Goal: Task Accomplishment & Management: Use online tool/utility

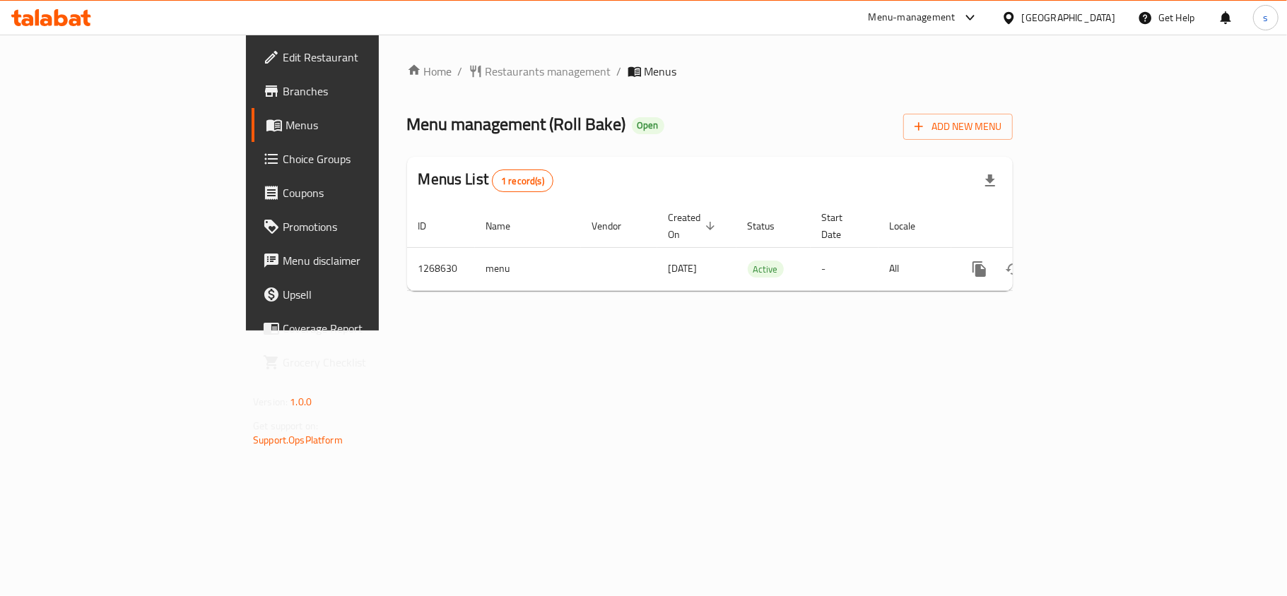
click at [283, 155] on span "Choice Groups" at bounding box center [366, 159] width 167 height 17
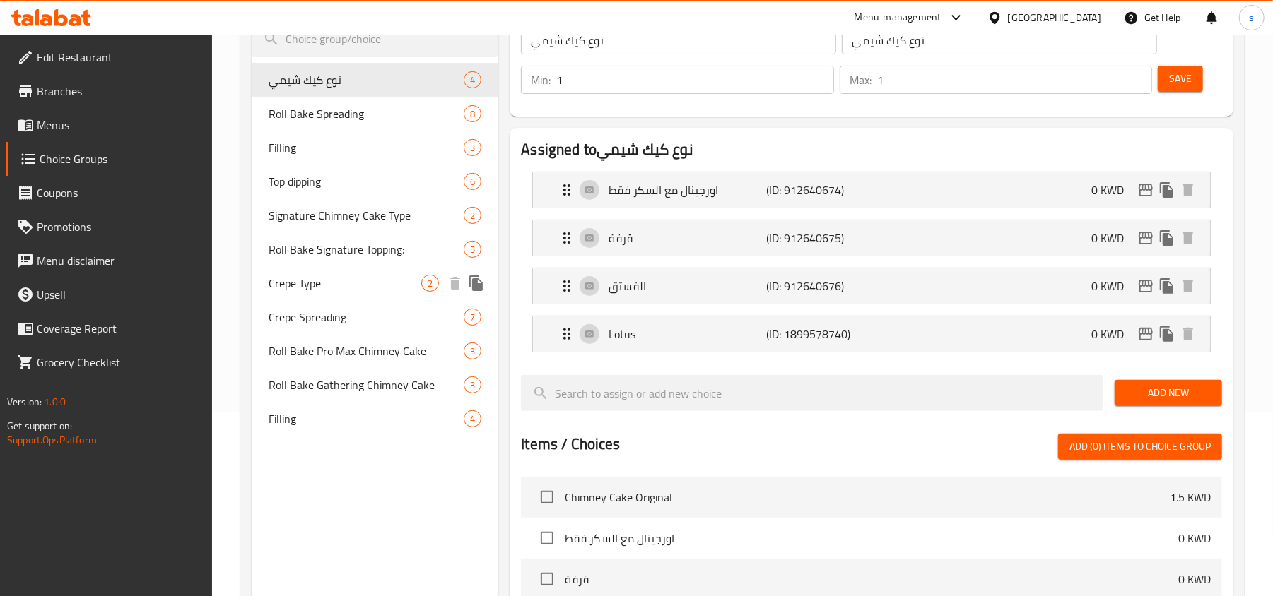
scroll to position [188, 0]
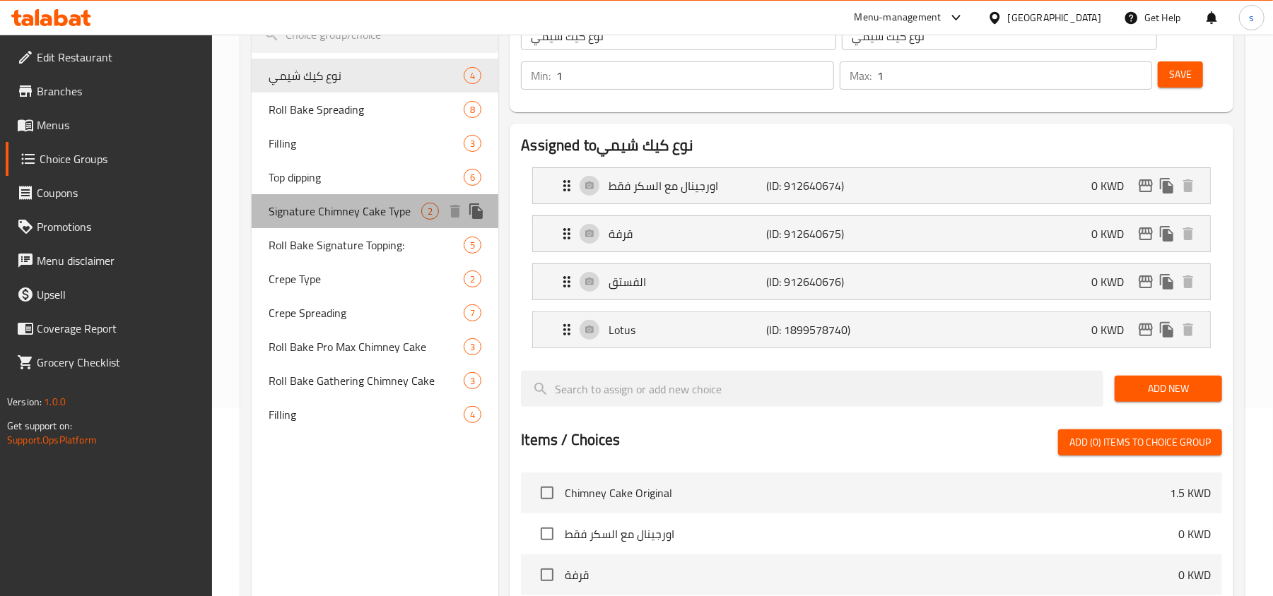
click at [326, 213] on span "Signature Chimney Cake Type" at bounding box center [345, 211] width 153 height 17
type input "Signature Chimney Cake Type"
type input "نوع كيك التشيمني السيجنتشر"
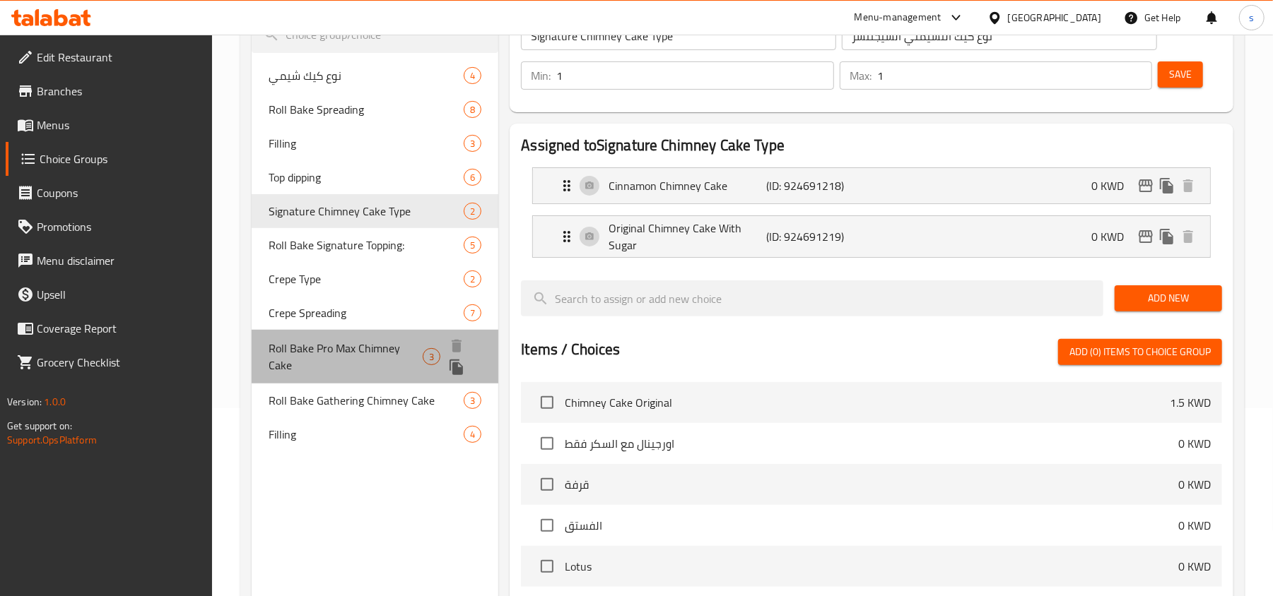
click at [308, 354] on span "Roll Bake Pro Max Chimney Cake" at bounding box center [346, 357] width 154 height 34
type input "Roll Bake Pro Max Chimney Cake"
type input "إختر نوع التشيمني كيك"
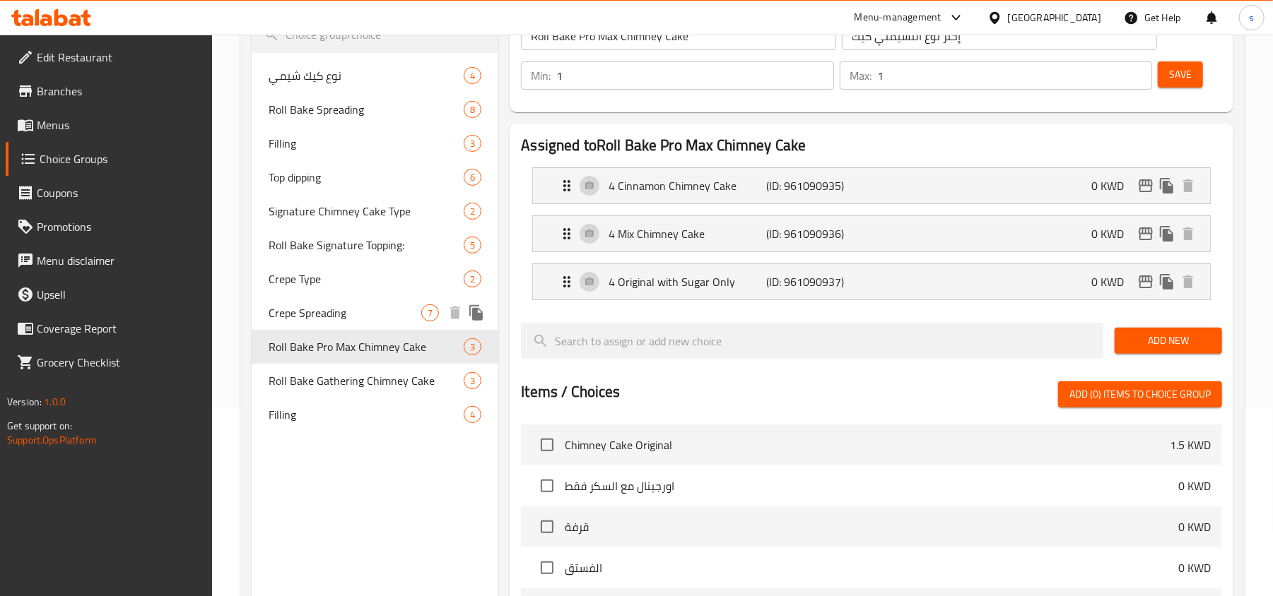
scroll to position [94, 0]
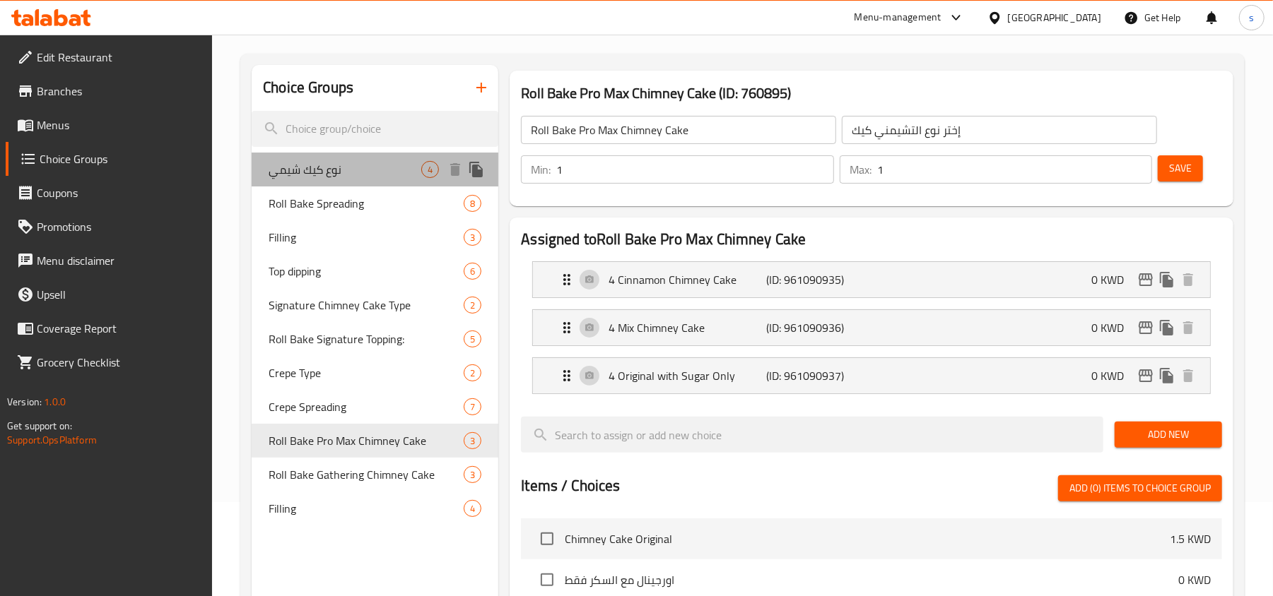
click at [308, 174] on span "نوع كيك شيمي" at bounding box center [345, 169] width 153 height 17
type input "نوع كيك شيمي"
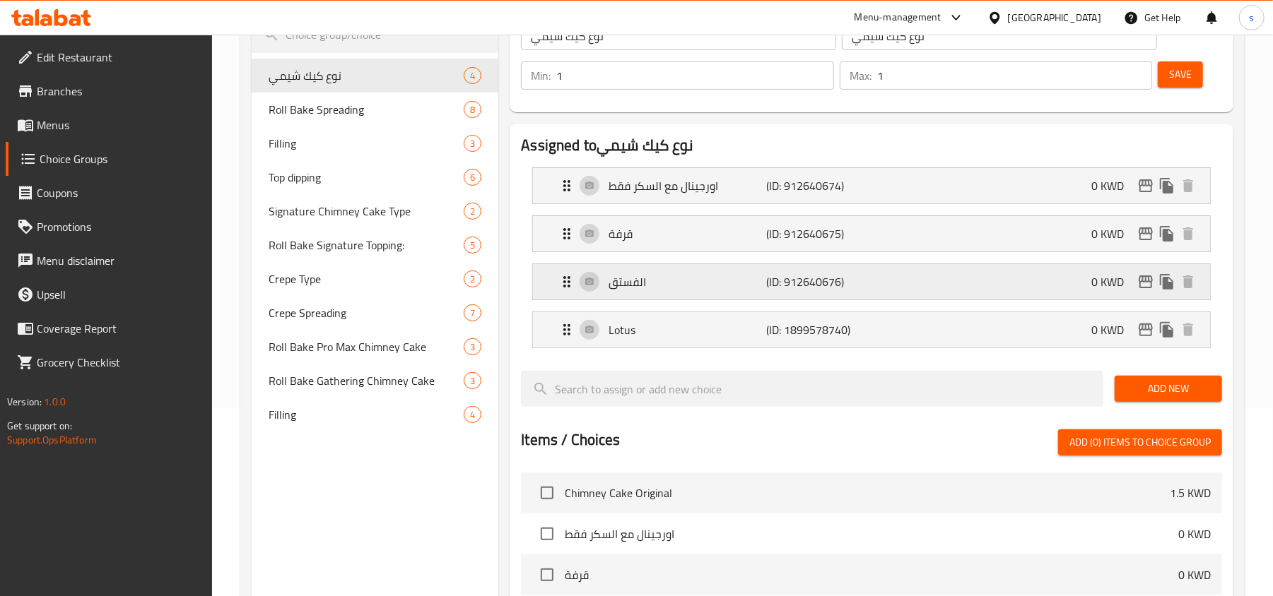
scroll to position [0, 0]
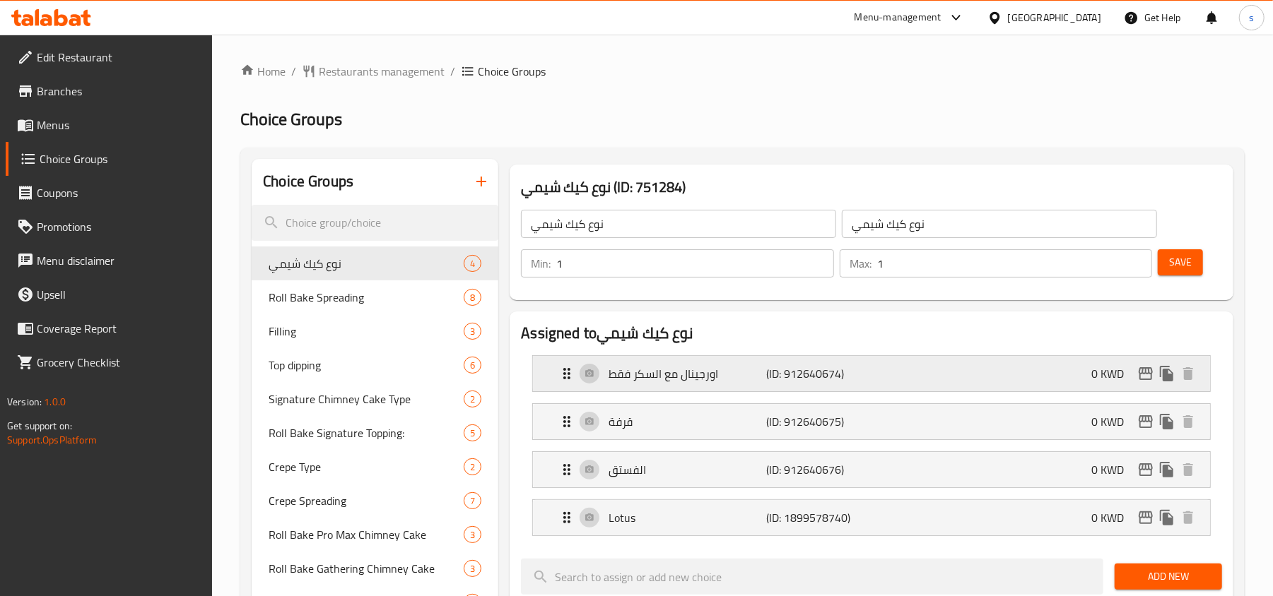
click at [567, 374] on icon "Expand" at bounding box center [566, 373] width 17 height 17
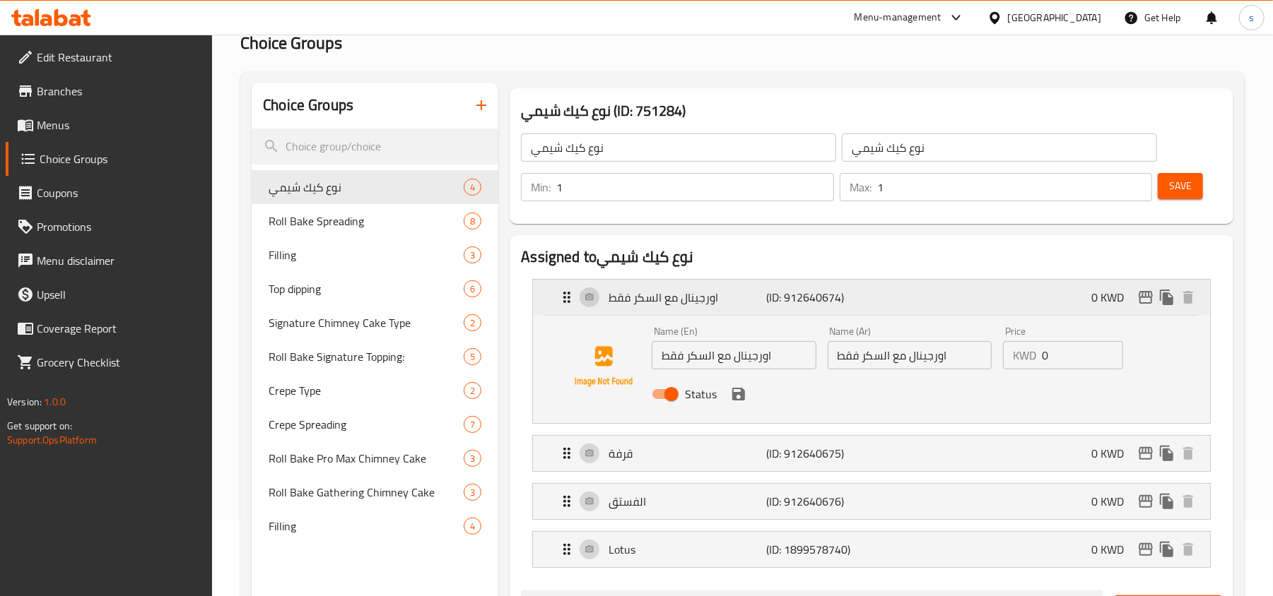
scroll to position [188, 0]
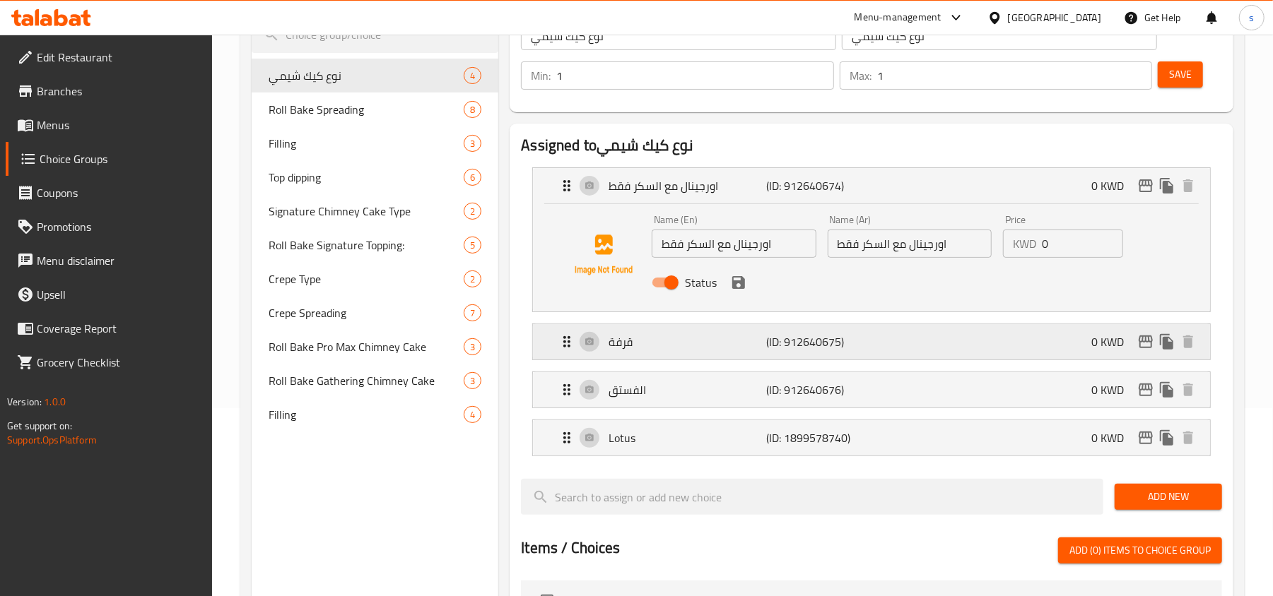
click at [568, 346] on icon "Expand" at bounding box center [566, 341] width 7 height 11
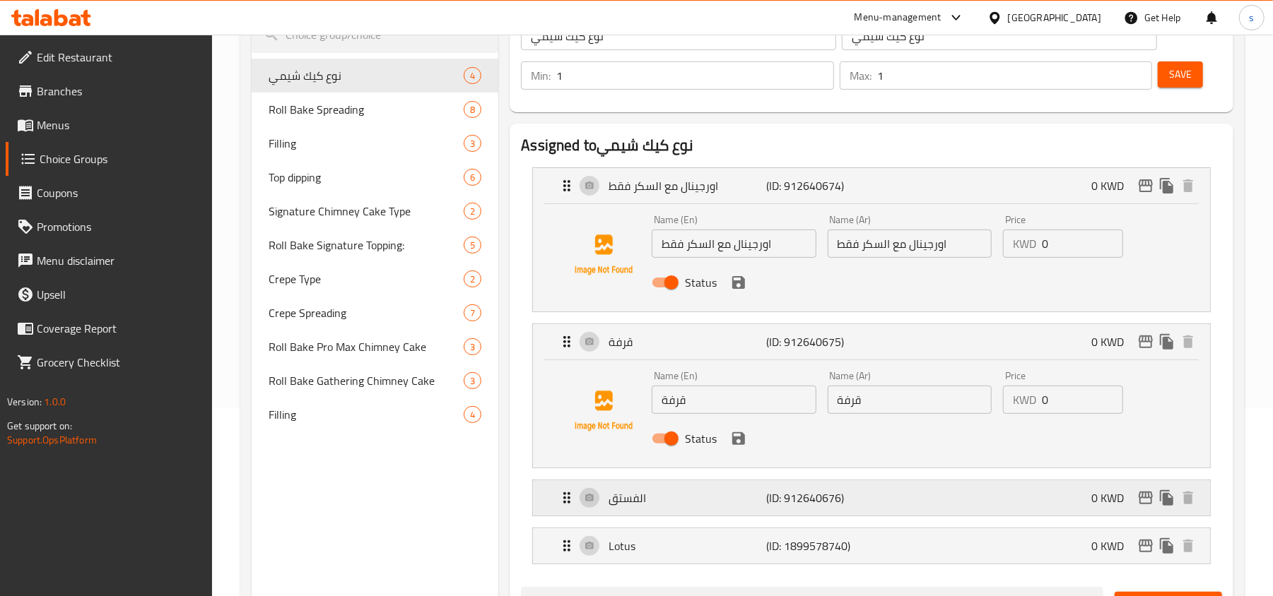
click at [566, 505] on icon "Expand" at bounding box center [566, 498] width 17 height 17
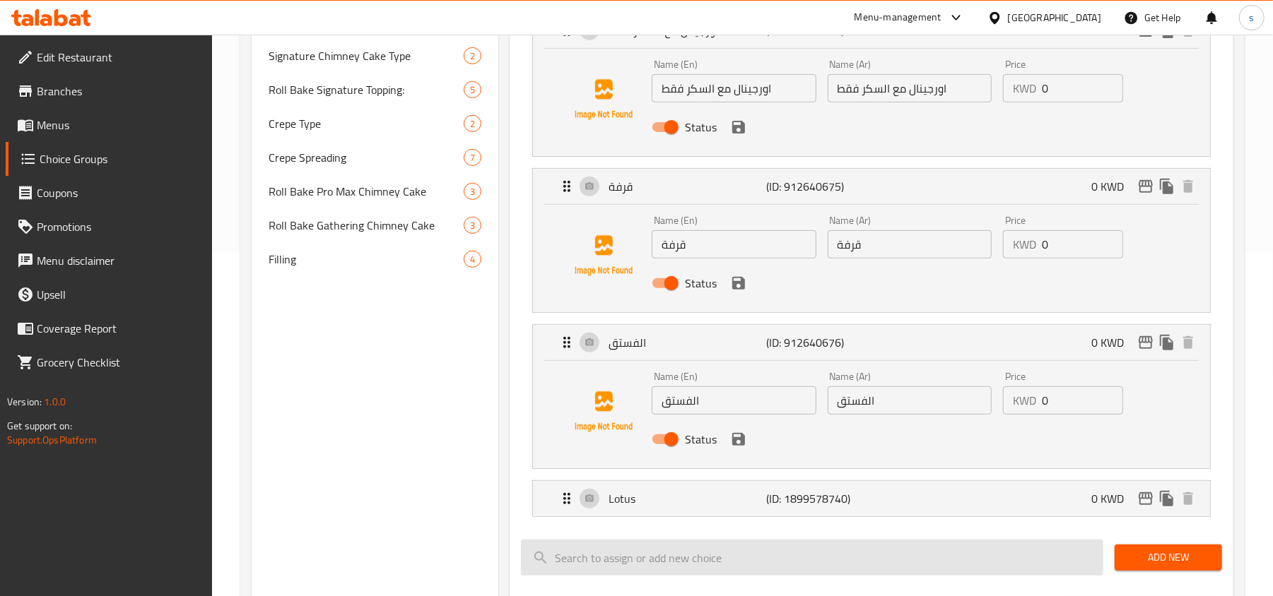
scroll to position [377, 0]
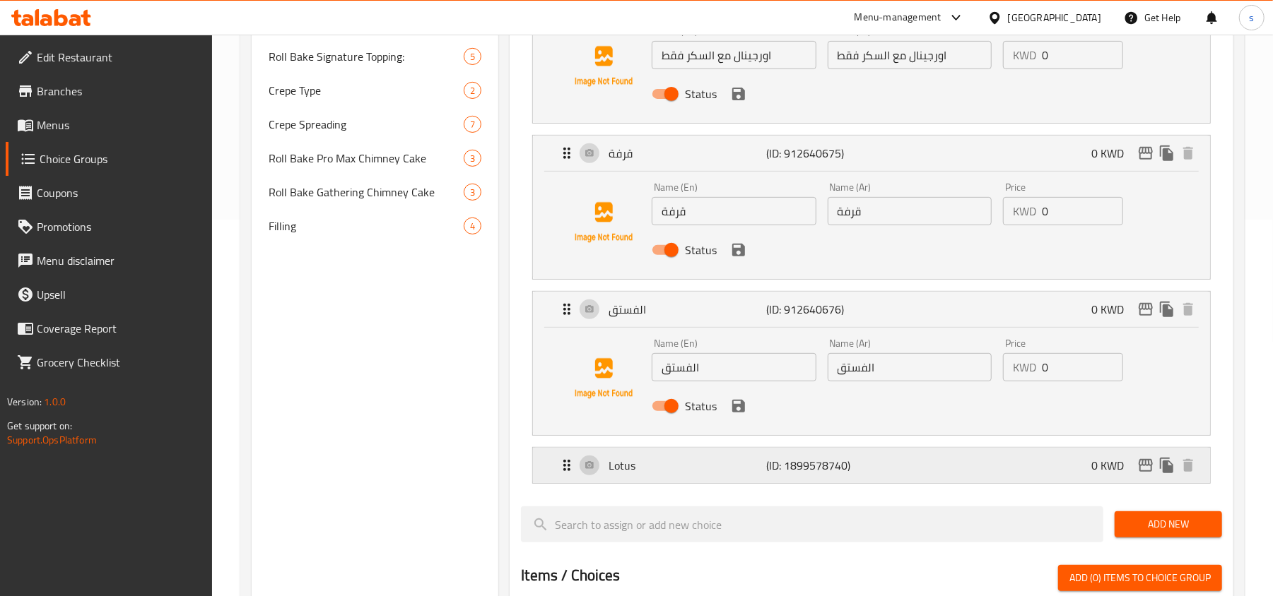
click at [571, 473] on icon "Expand" at bounding box center [566, 465] width 17 height 17
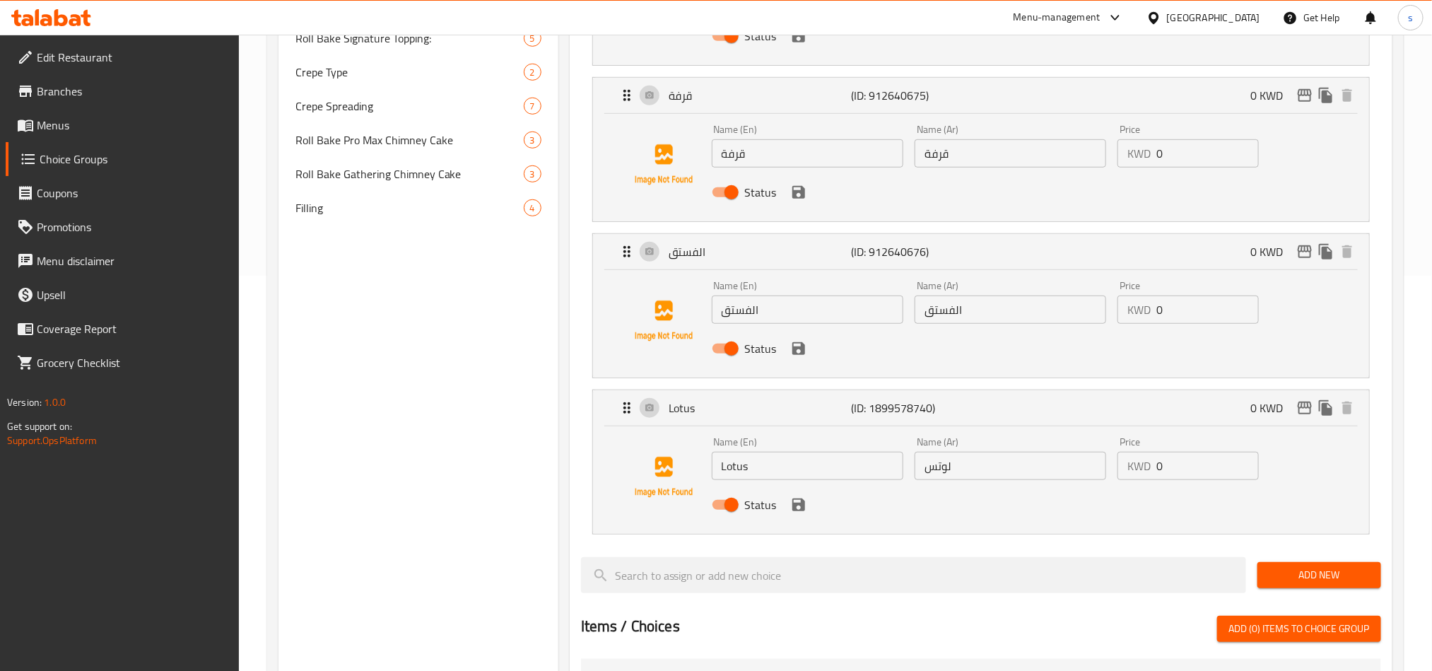
scroll to position [424, 0]
